Goal: Entertainment & Leisure: Consume media (video, audio)

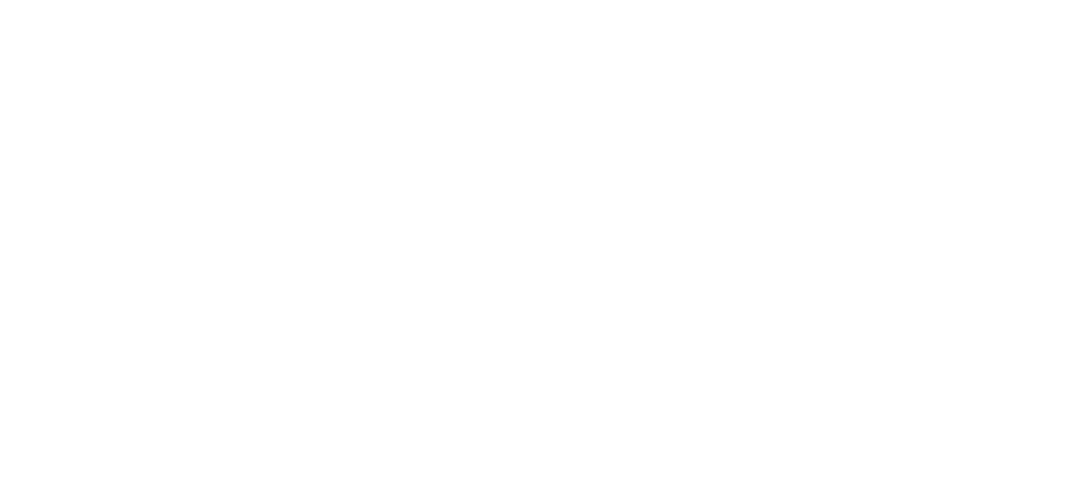
click at [958, 0] on html at bounding box center [542, 0] width 1085 height 0
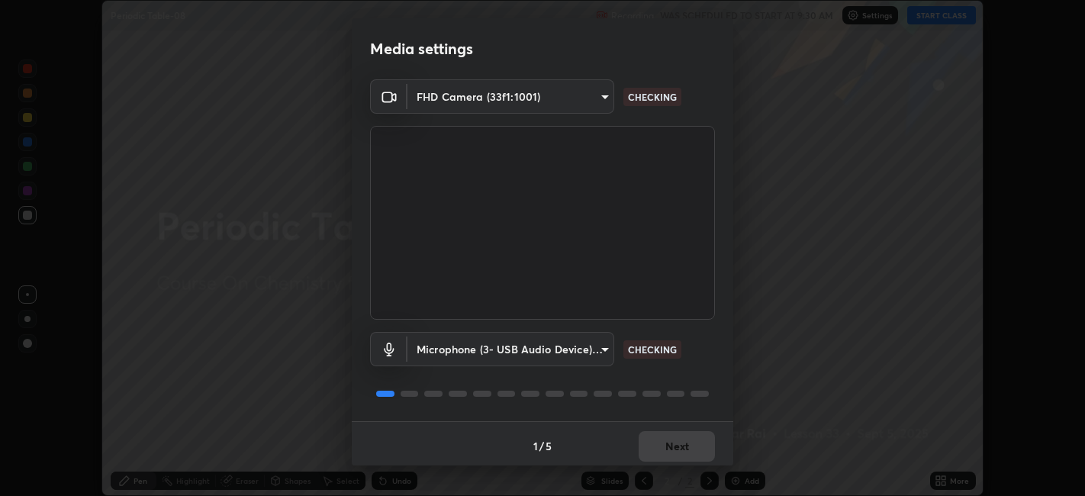
scroll to position [4, 0]
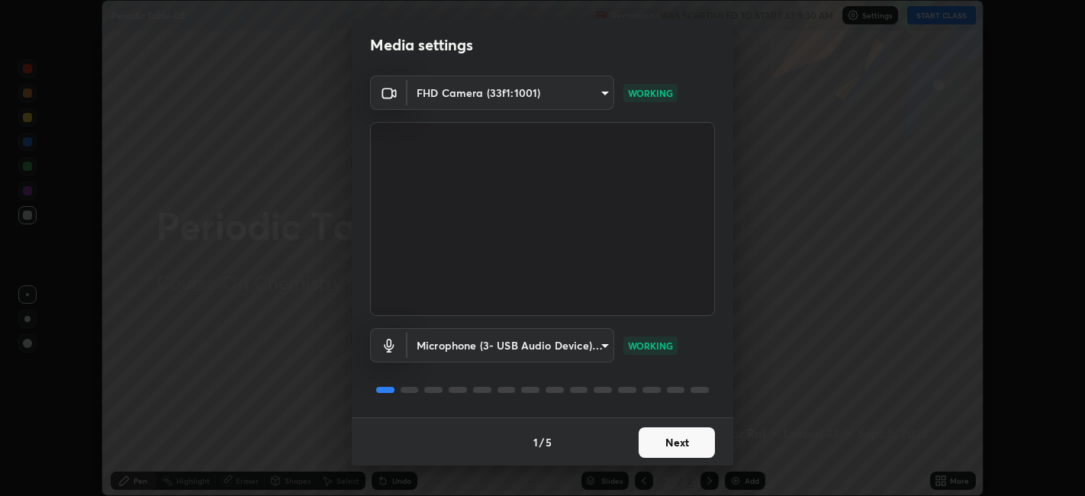
click at [661, 445] on button "Next" at bounding box center [677, 442] width 76 height 31
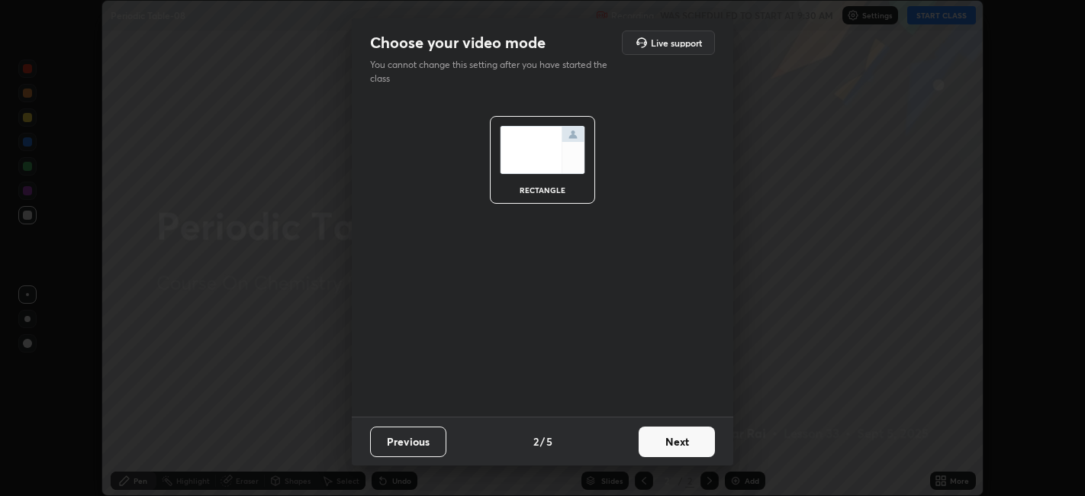
scroll to position [0, 0]
click at [664, 444] on button "Next" at bounding box center [677, 441] width 76 height 31
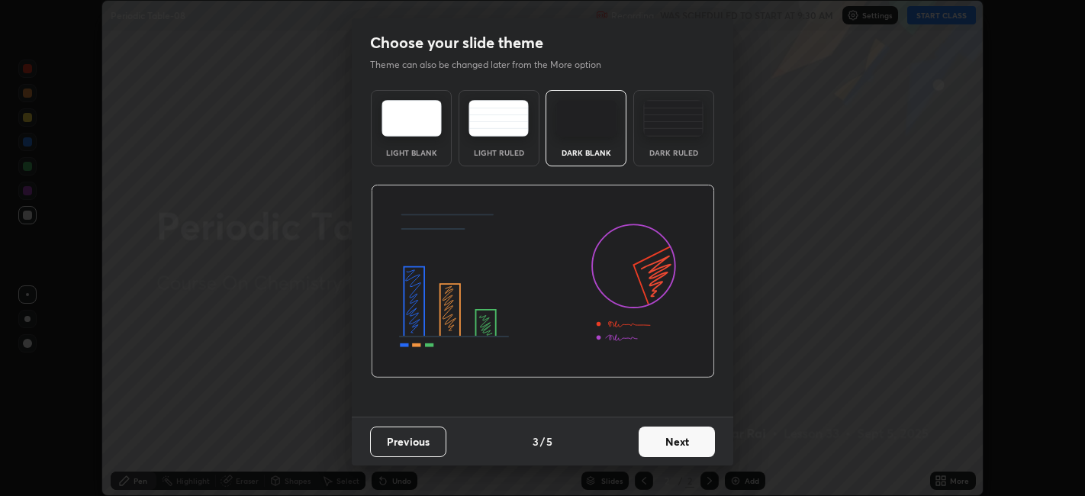
click at [664, 445] on button "Next" at bounding box center [677, 441] width 76 height 31
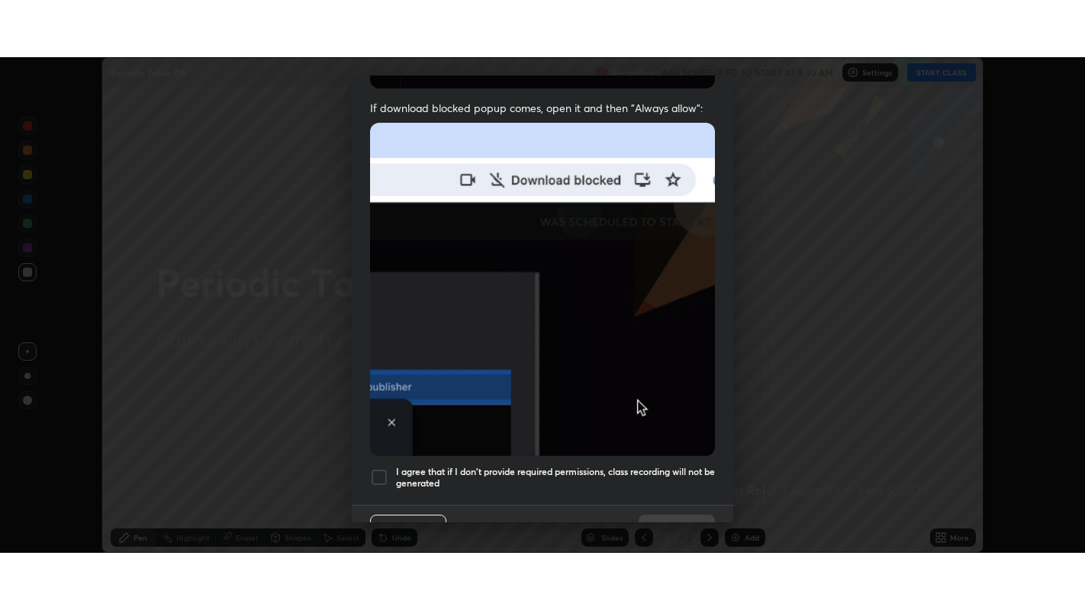
scroll to position [315, 0]
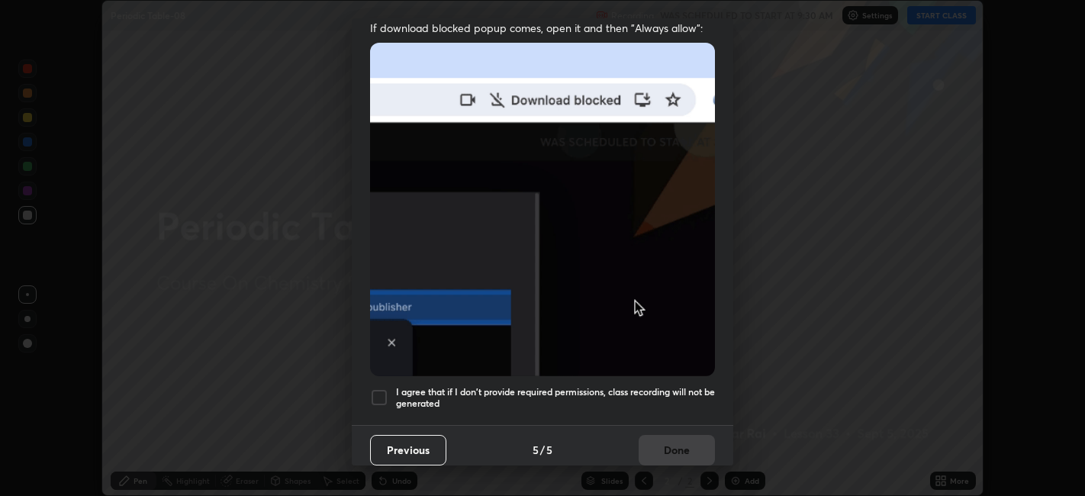
click at [381, 388] on div at bounding box center [379, 397] width 18 height 18
click at [672, 436] on button "Done" at bounding box center [677, 450] width 76 height 31
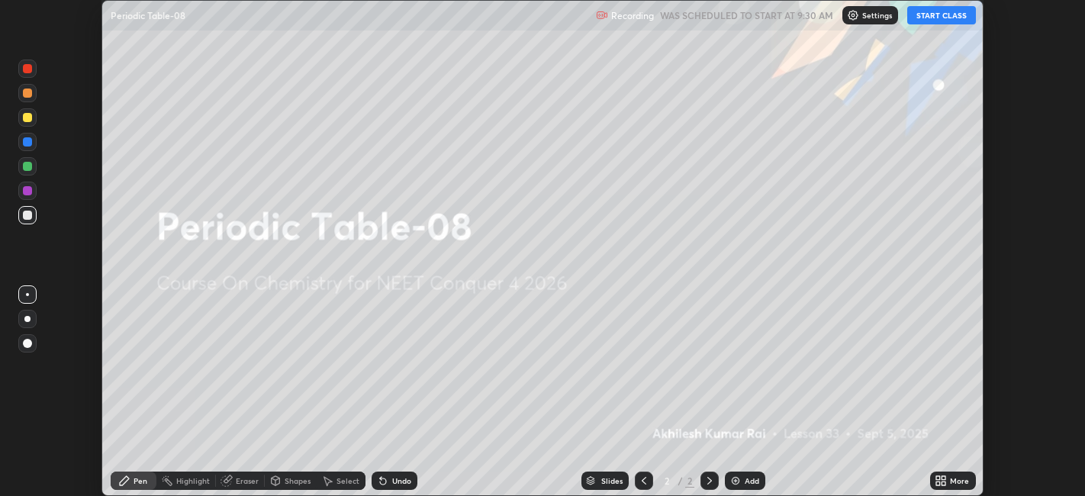
click at [942, 20] on button "START CLASS" at bounding box center [941, 15] width 69 height 18
click at [944, 478] on icon at bounding box center [944, 478] width 4 height 4
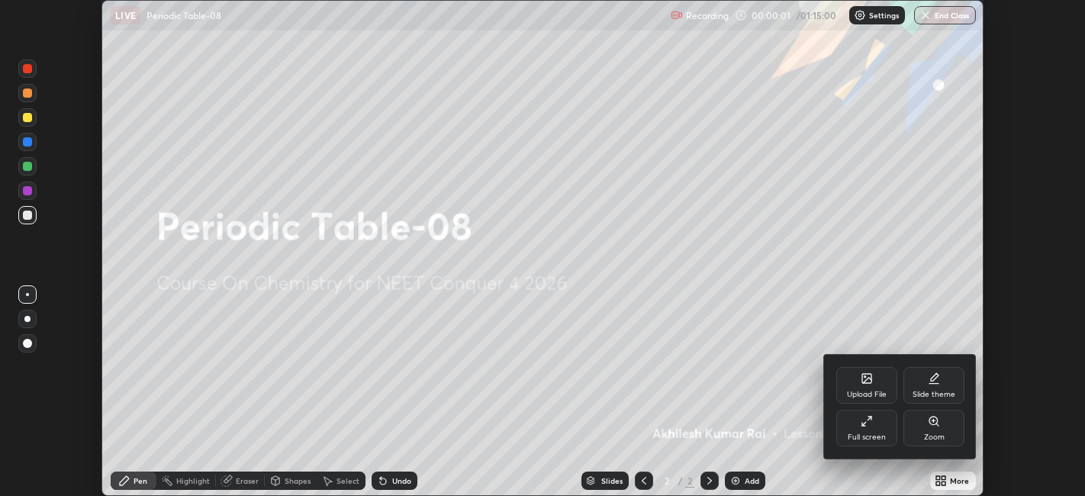
click at [858, 436] on div "Full screen" at bounding box center [867, 437] width 38 height 8
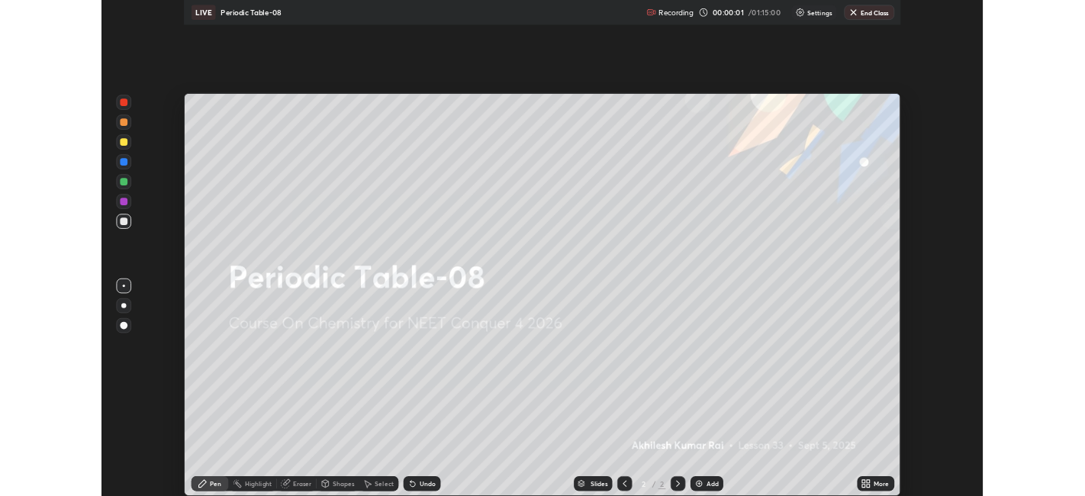
scroll to position [610, 1085]
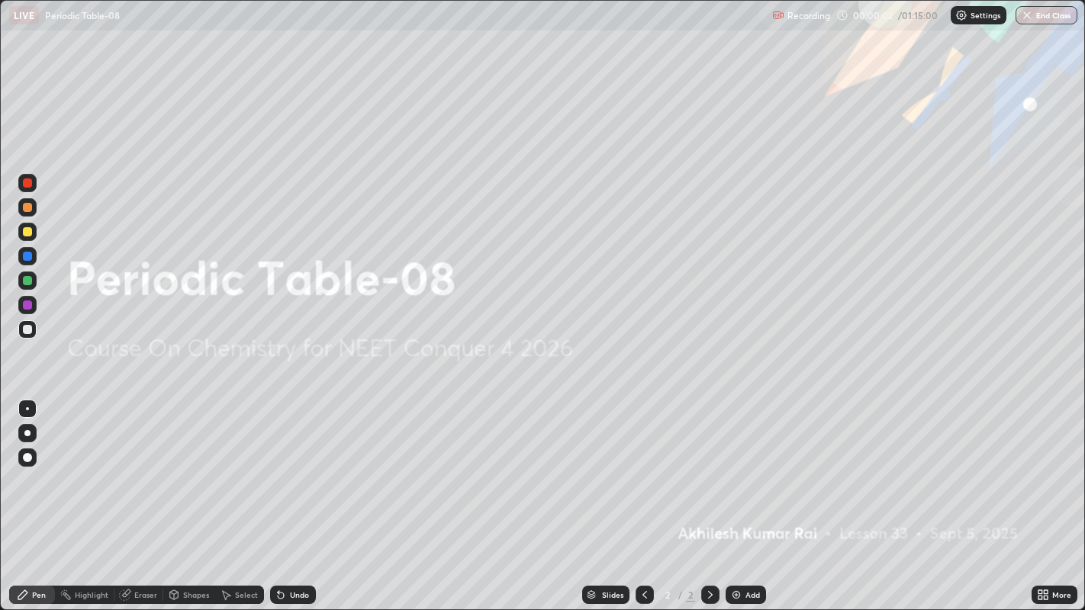
click at [753, 495] on div "Add" at bounding box center [752, 595] width 14 height 8
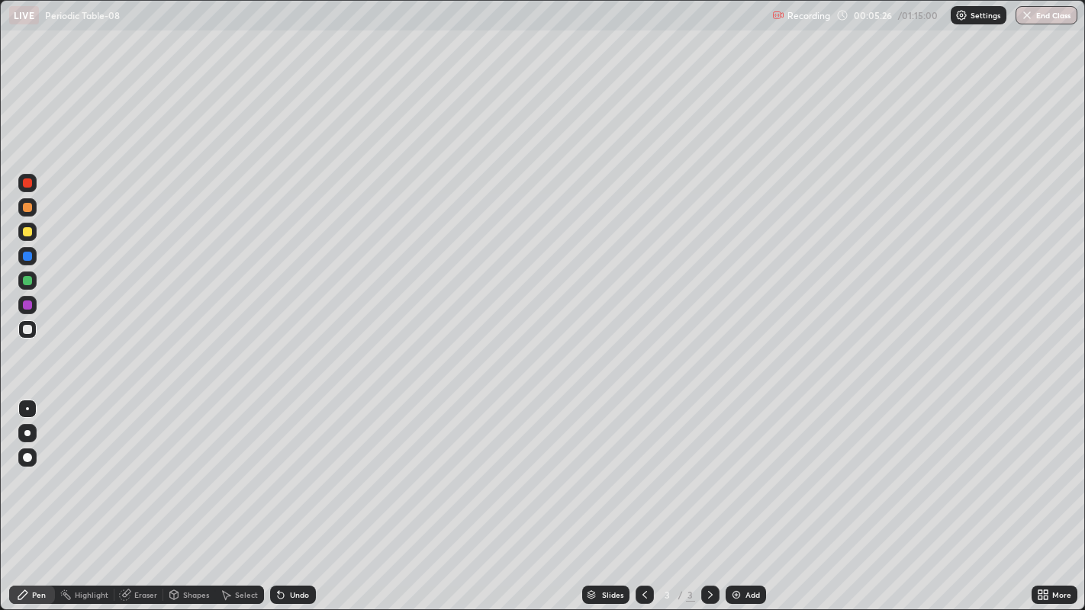
click at [31, 235] on div at bounding box center [27, 232] width 18 height 18
click at [739, 495] on img at bounding box center [736, 595] width 12 height 12
click at [34, 331] on div at bounding box center [27, 329] width 18 height 18
click at [34, 233] on div at bounding box center [27, 232] width 18 height 18
click at [757, 495] on div "Add" at bounding box center [746, 595] width 40 height 18
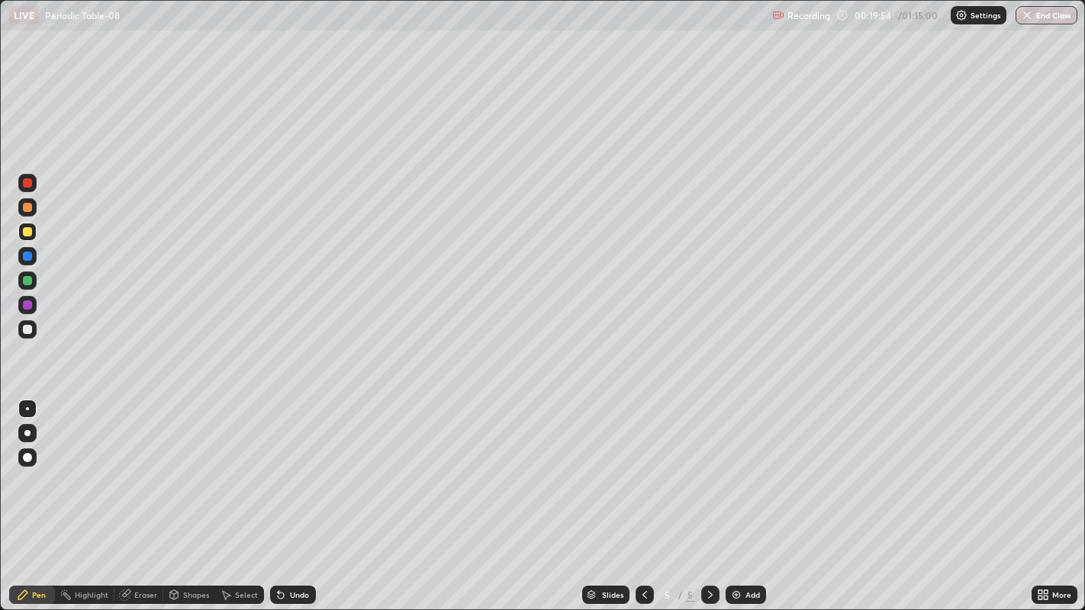
click at [30, 330] on div at bounding box center [27, 329] width 9 height 9
click at [746, 495] on div "Add" at bounding box center [752, 595] width 14 height 8
click at [642, 495] on icon at bounding box center [645, 595] width 12 height 12
click at [708, 495] on icon at bounding box center [710, 595] width 12 height 12
click at [27, 232] on div at bounding box center [27, 231] width 9 height 9
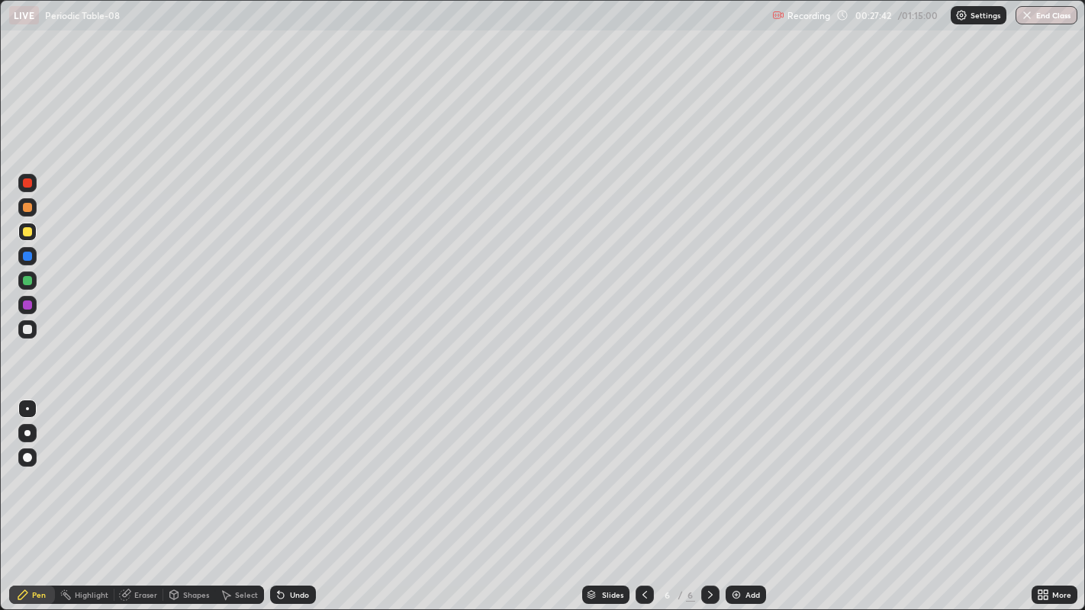
click at [28, 329] on div at bounding box center [27, 329] width 9 height 9
click at [749, 495] on div "Add" at bounding box center [752, 595] width 14 height 8
click at [27, 330] on div at bounding box center [27, 329] width 9 height 9
click at [27, 232] on div at bounding box center [27, 231] width 9 height 9
click at [28, 329] on div at bounding box center [27, 329] width 9 height 9
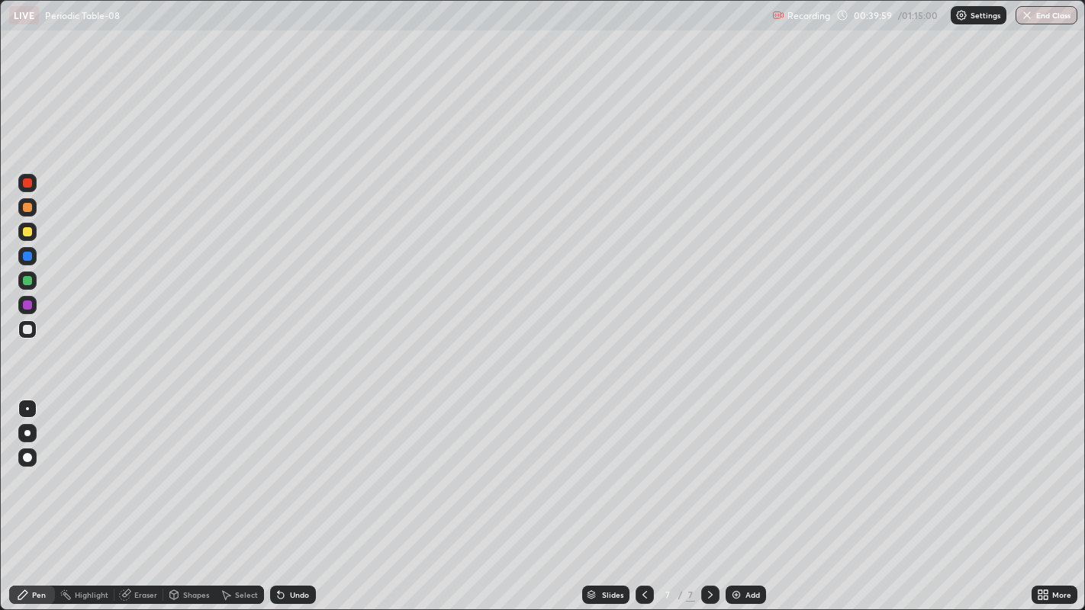
click at [31, 230] on div at bounding box center [27, 231] width 9 height 9
click at [749, 495] on div "Add" at bounding box center [752, 595] width 14 height 8
click at [29, 330] on div at bounding box center [27, 329] width 9 height 9
click at [755, 495] on div "Add" at bounding box center [746, 595] width 40 height 18
click at [27, 232] on div at bounding box center [27, 231] width 9 height 9
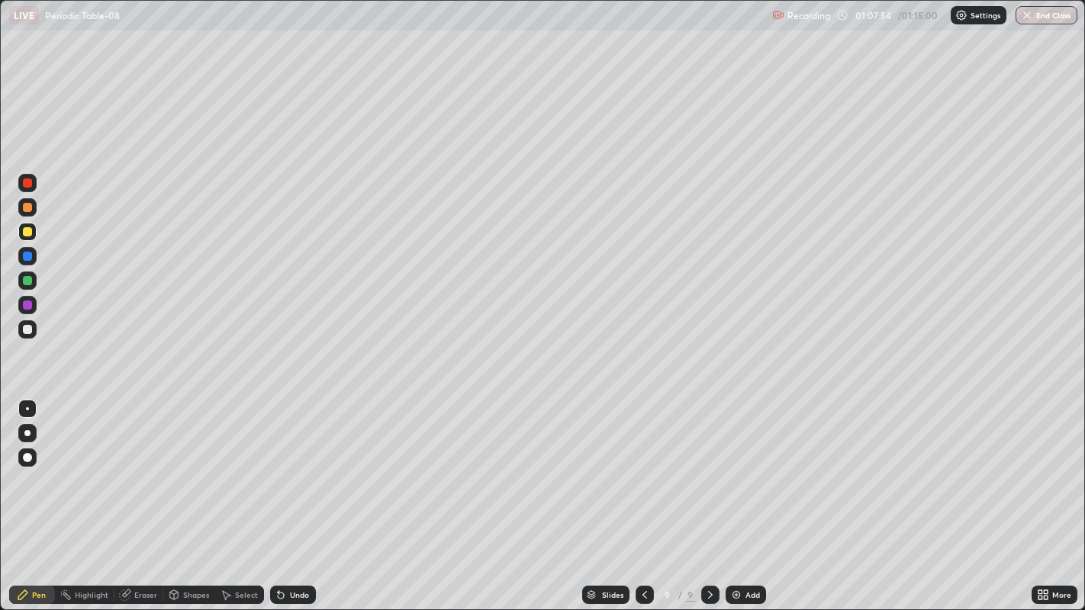
click at [1067, 19] on button "End Class" at bounding box center [1047, 15] width 62 height 18
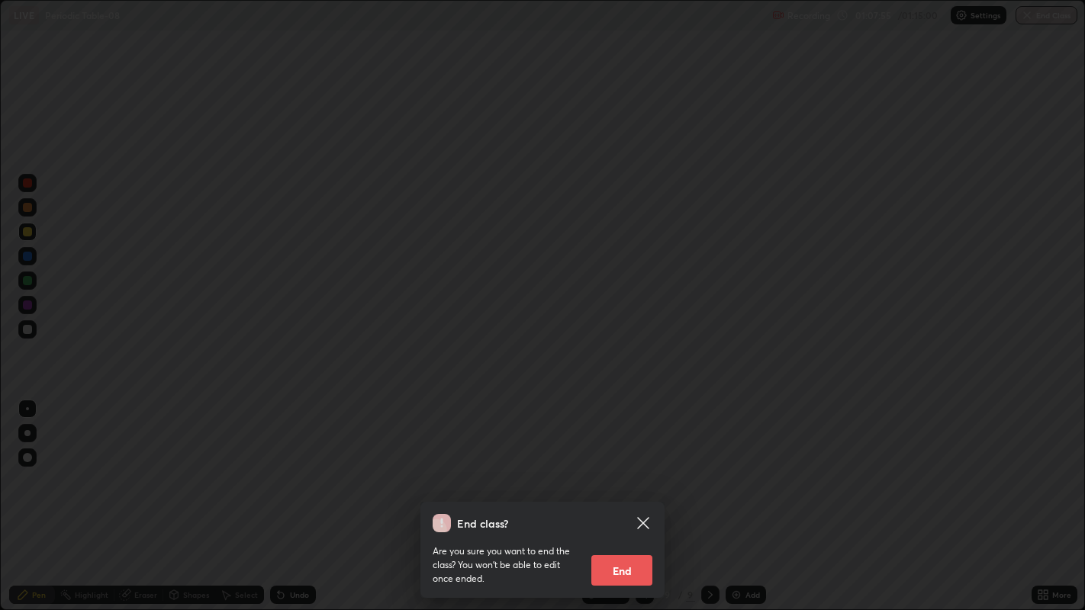
click at [624, 495] on button "End" at bounding box center [621, 570] width 61 height 31
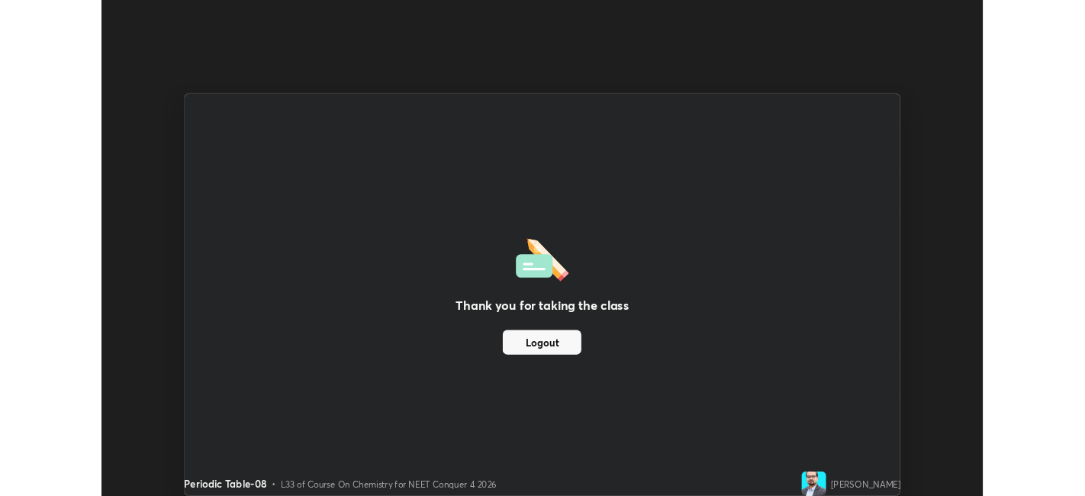
scroll to position [75801, 75211]
